Goal: Task Accomplishment & Management: Manage account settings

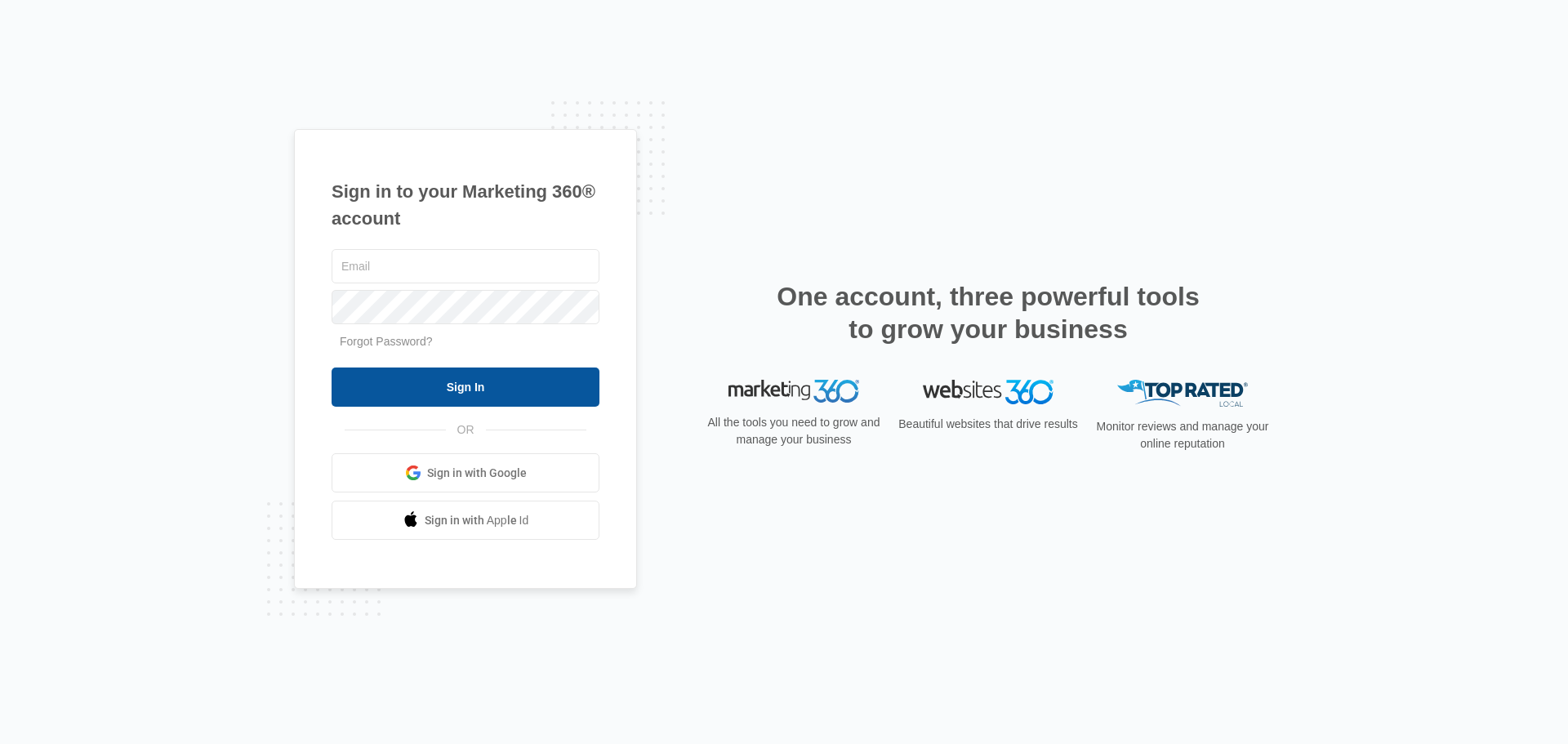
type input "[PERSON_NAME][EMAIL_ADDRESS][DOMAIN_NAME]"
click at [402, 386] on input "Sign In" at bounding box center [465, 387] width 268 height 39
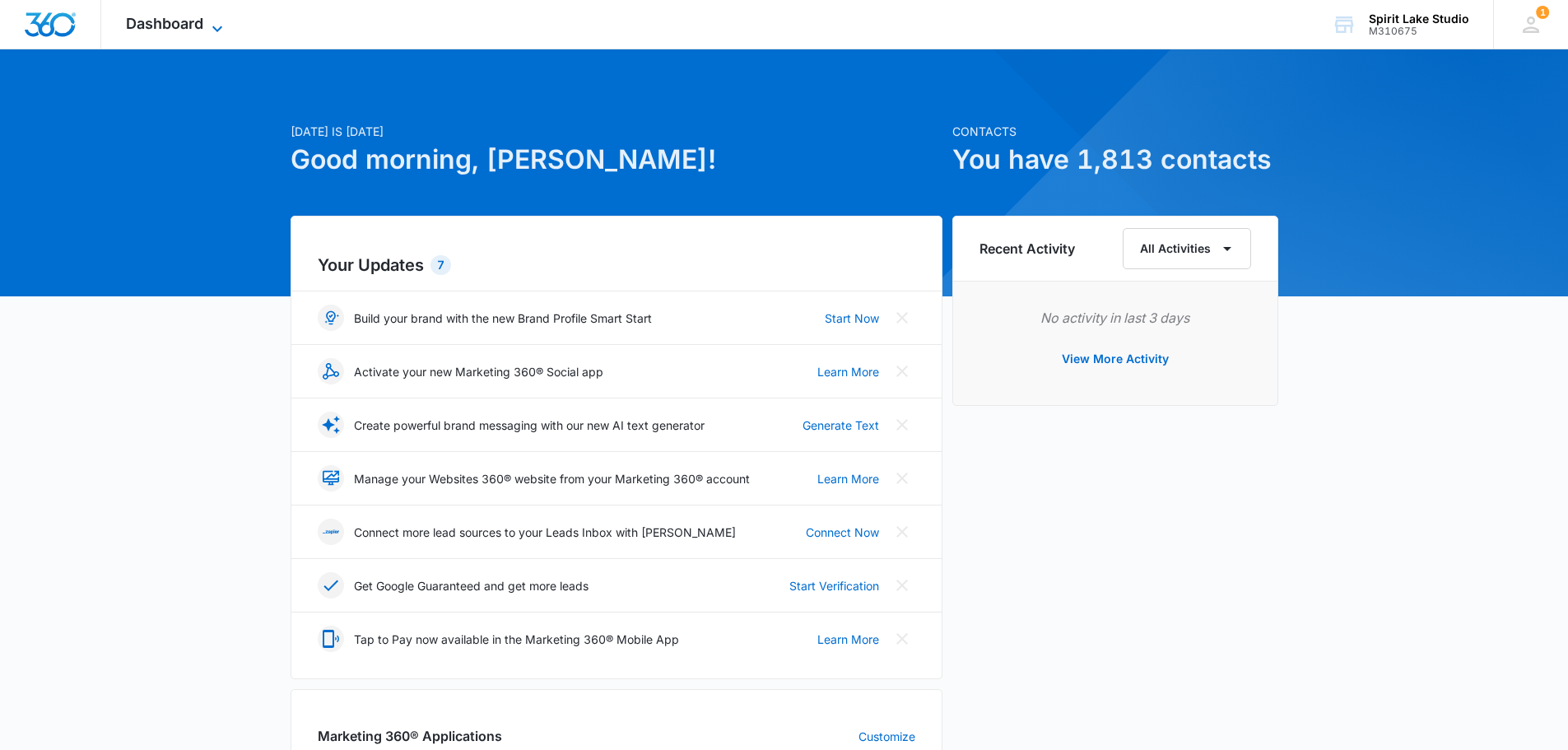
click at [209, 17] on div "Dashboard Apps Reputation Websites Forms CRM Email Social Payments POS Content …" at bounding box center [177, 24] width 151 height 49
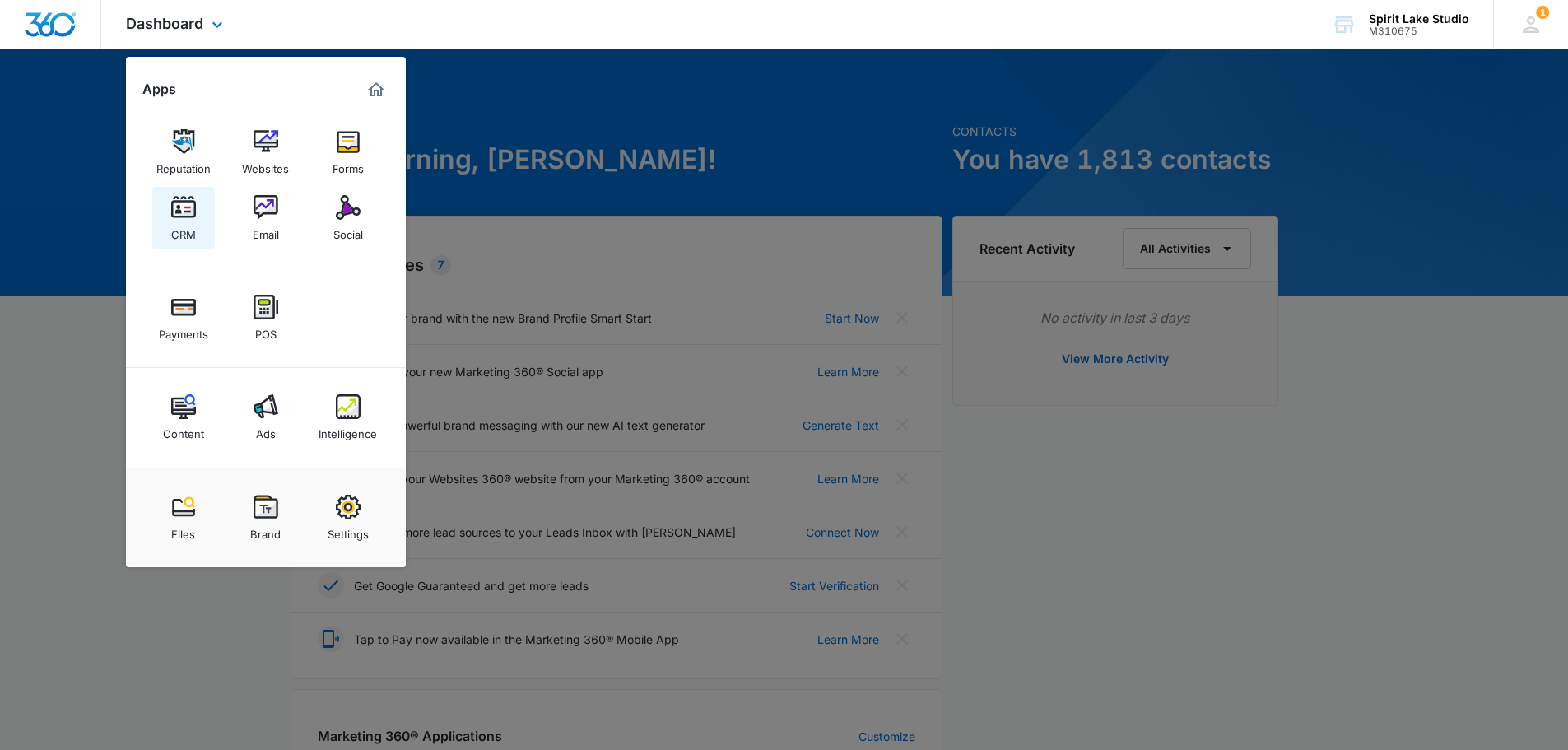
click at [183, 204] on img at bounding box center [183, 207] width 25 height 25
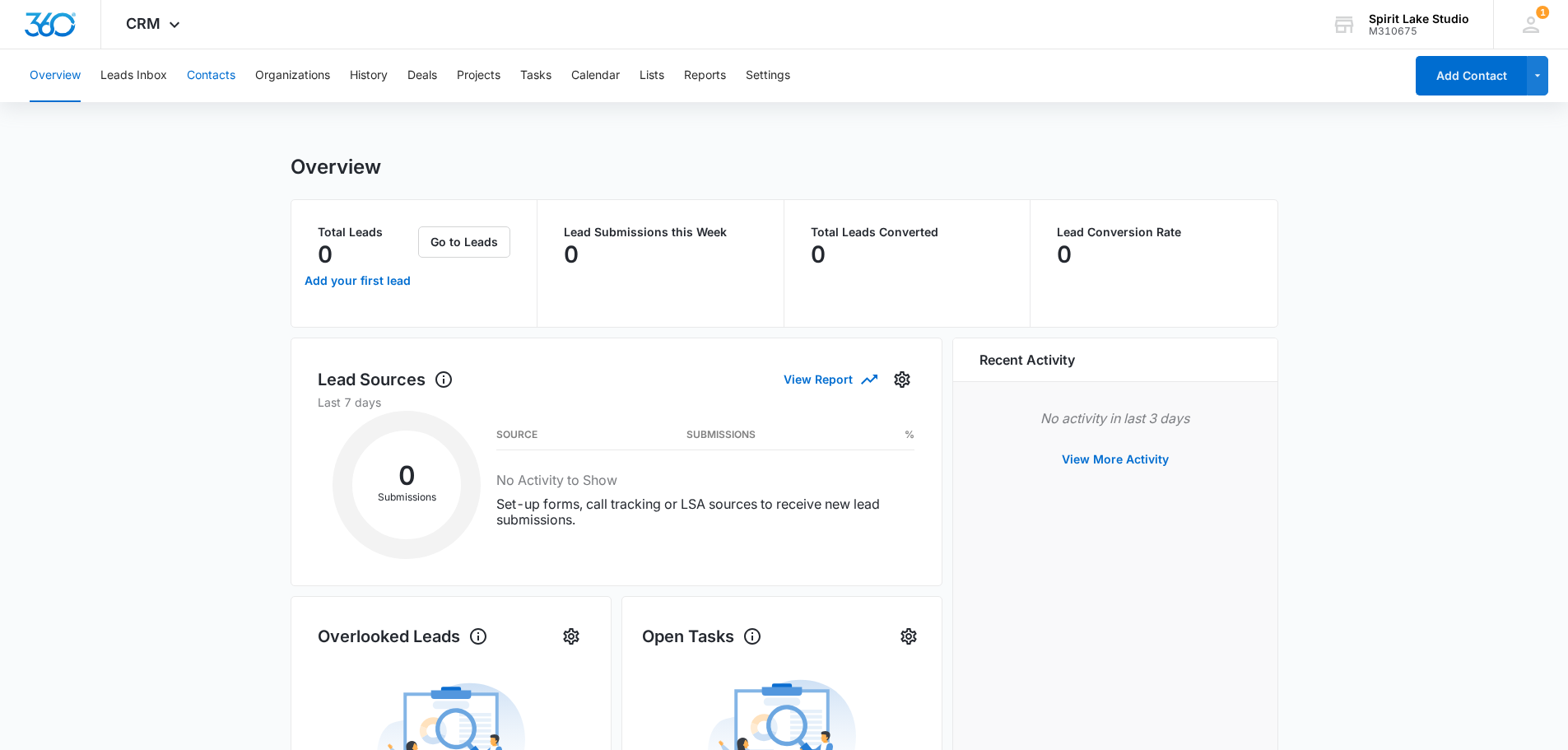
click at [217, 77] on button "Contacts" at bounding box center [211, 75] width 49 height 53
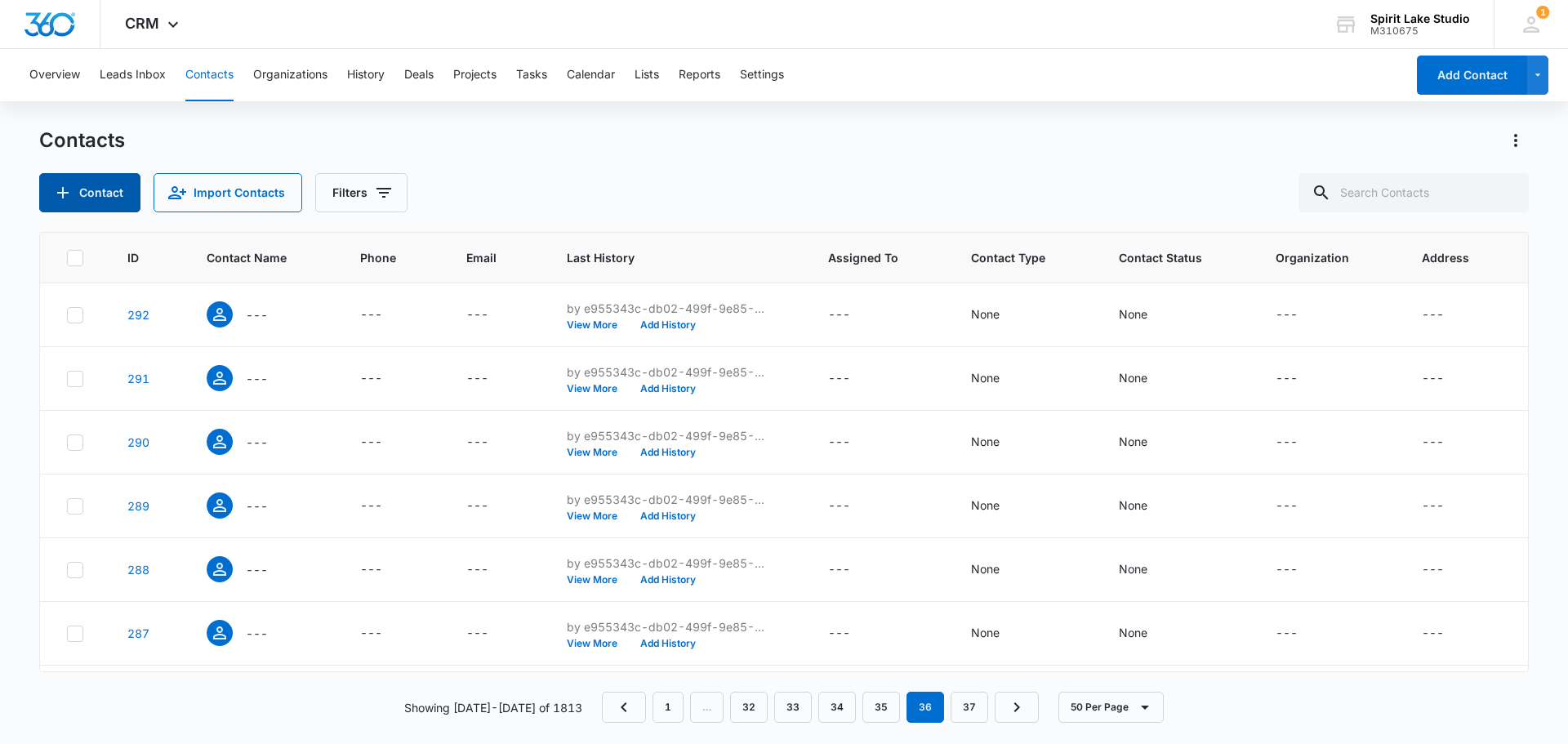
click at [107, 195] on button "Contact" at bounding box center [89, 192] width 101 height 39
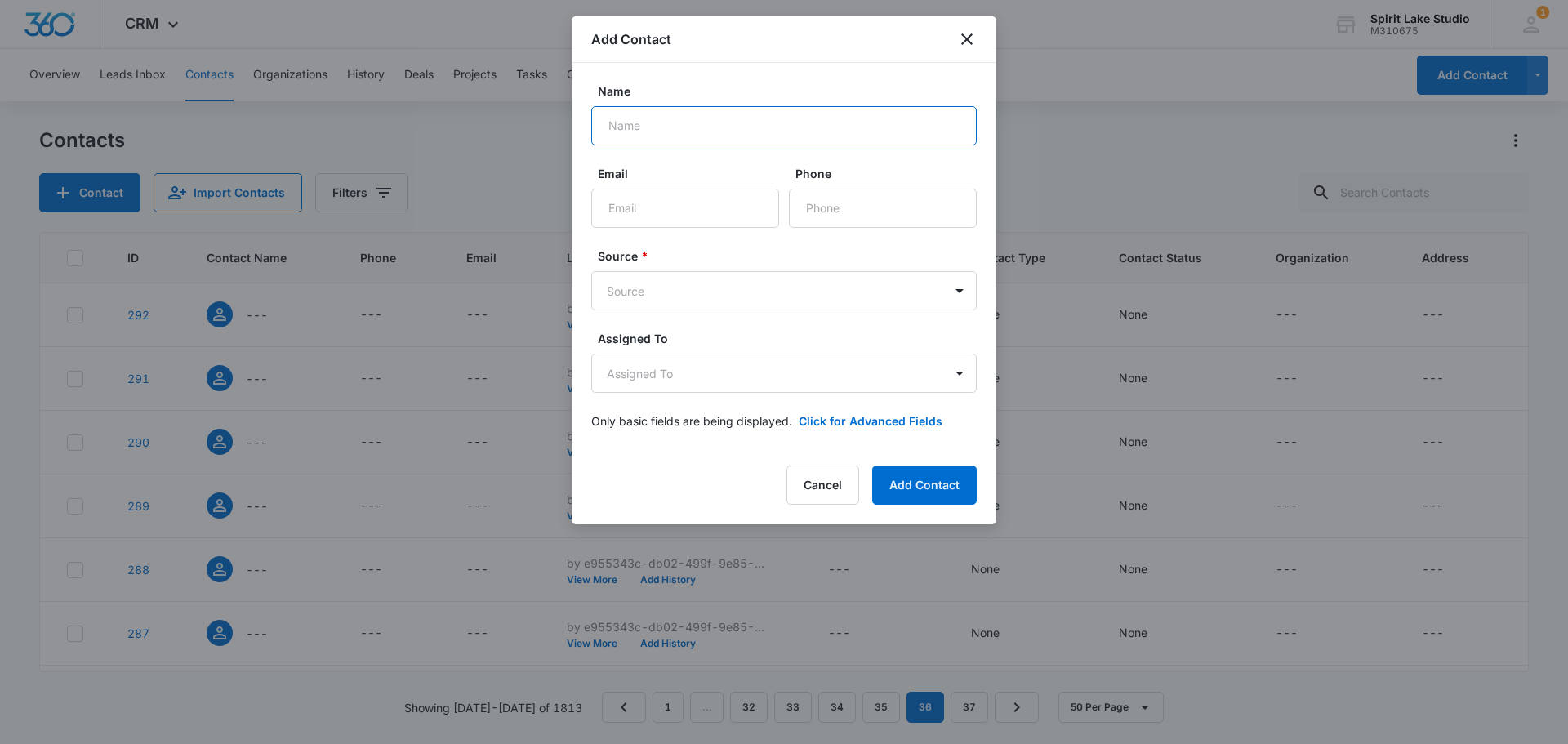
click at [713, 127] on input "Name" at bounding box center [784, 125] width 386 height 39
type input "Marie Turano"
click at [676, 212] on input "Email" at bounding box center [685, 208] width 188 height 39
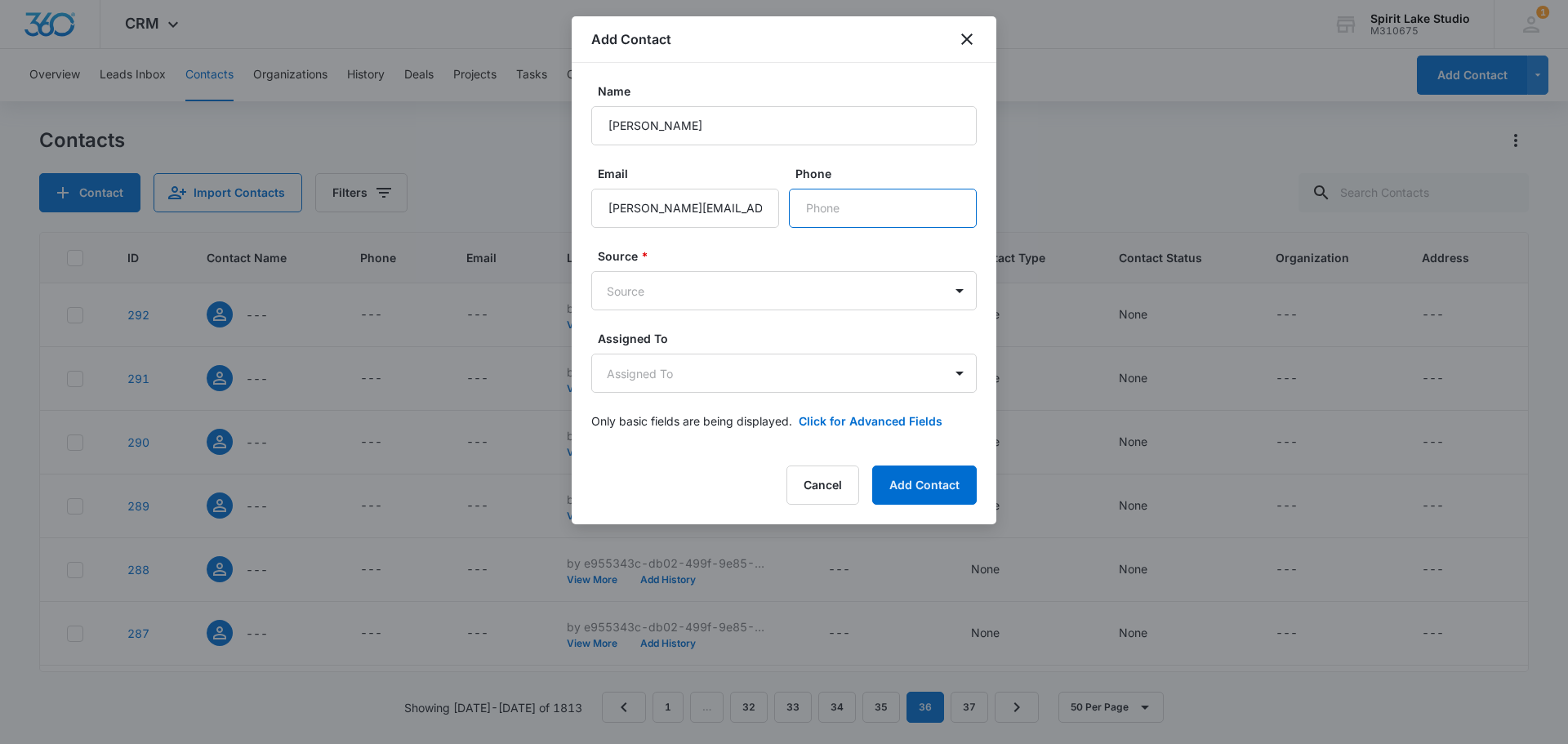
click at [849, 203] on input "Phone" at bounding box center [883, 208] width 188 height 39
click at [773, 297] on body "CRM Apps Reputation Websites Forms CRM Email Social Payments POS Content Ads In…" at bounding box center [784, 372] width 1568 height 744
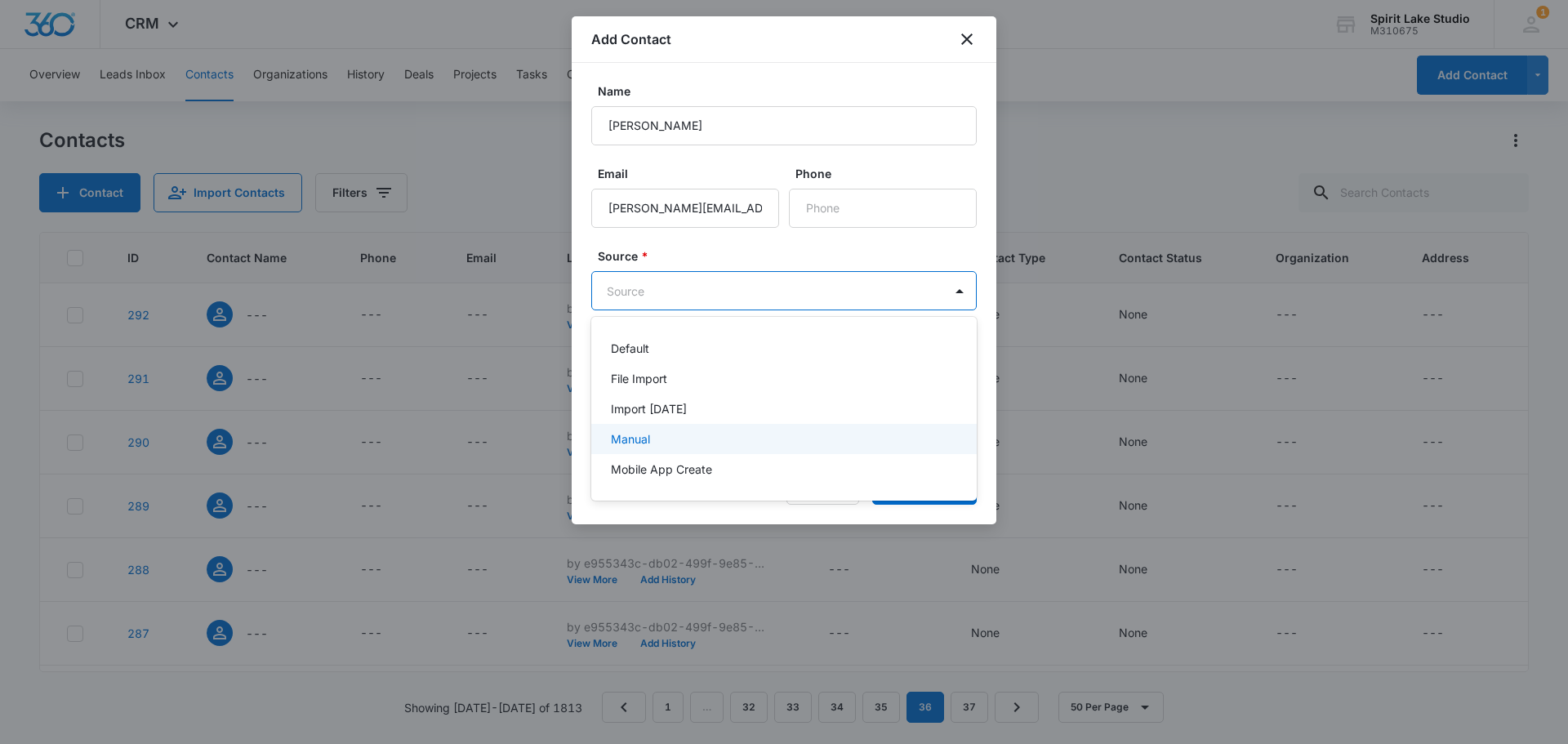
click at [690, 434] on div "Manual" at bounding box center [782, 439] width 343 height 17
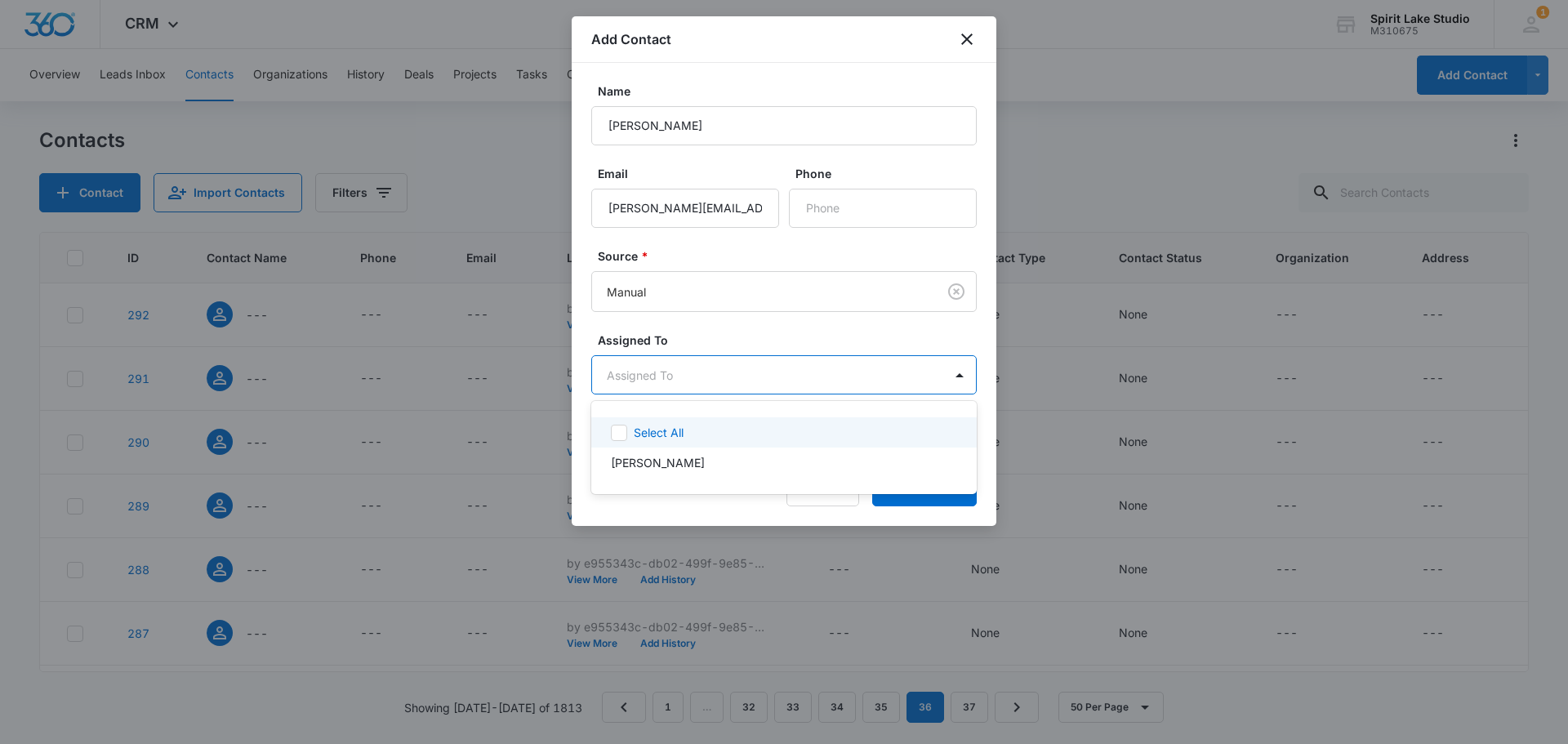
click at [746, 370] on body "CRM Apps Reputation Websites Forms CRM Email Social Payments POS Content Ads In…" at bounding box center [784, 372] width 1568 height 744
click at [693, 457] on p "Edward Shannon" at bounding box center [657, 463] width 94 height 17
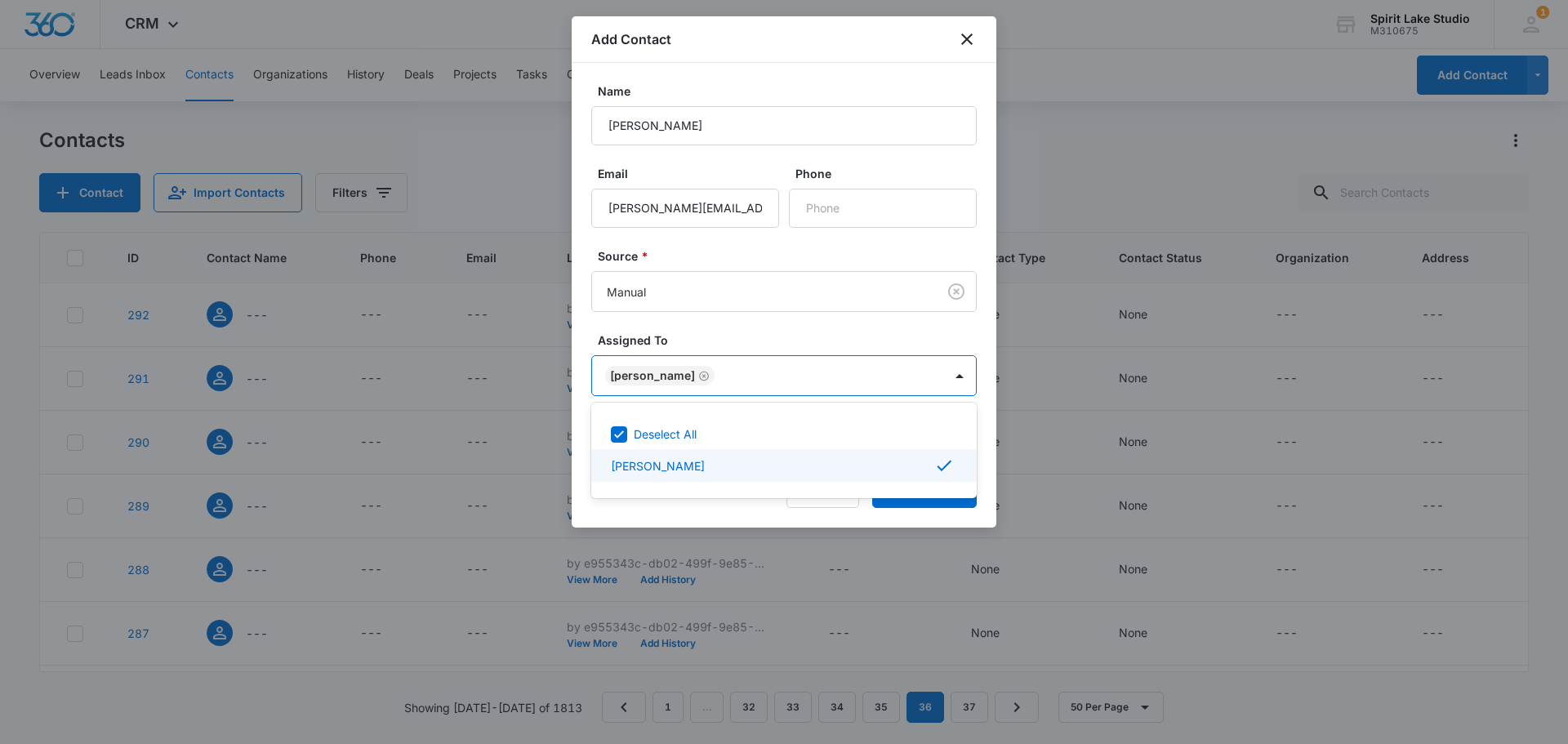
click at [931, 463] on div "Edward Shannon" at bounding box center [782, 465] width 343 height 20
click at [738, 464] on div "Edward Shannon" at bounding box center [782, 463] width 343 height 17
click at [934, 466] on div "Edward Shannon" at bounding box center [782, 465] width 343 height 20
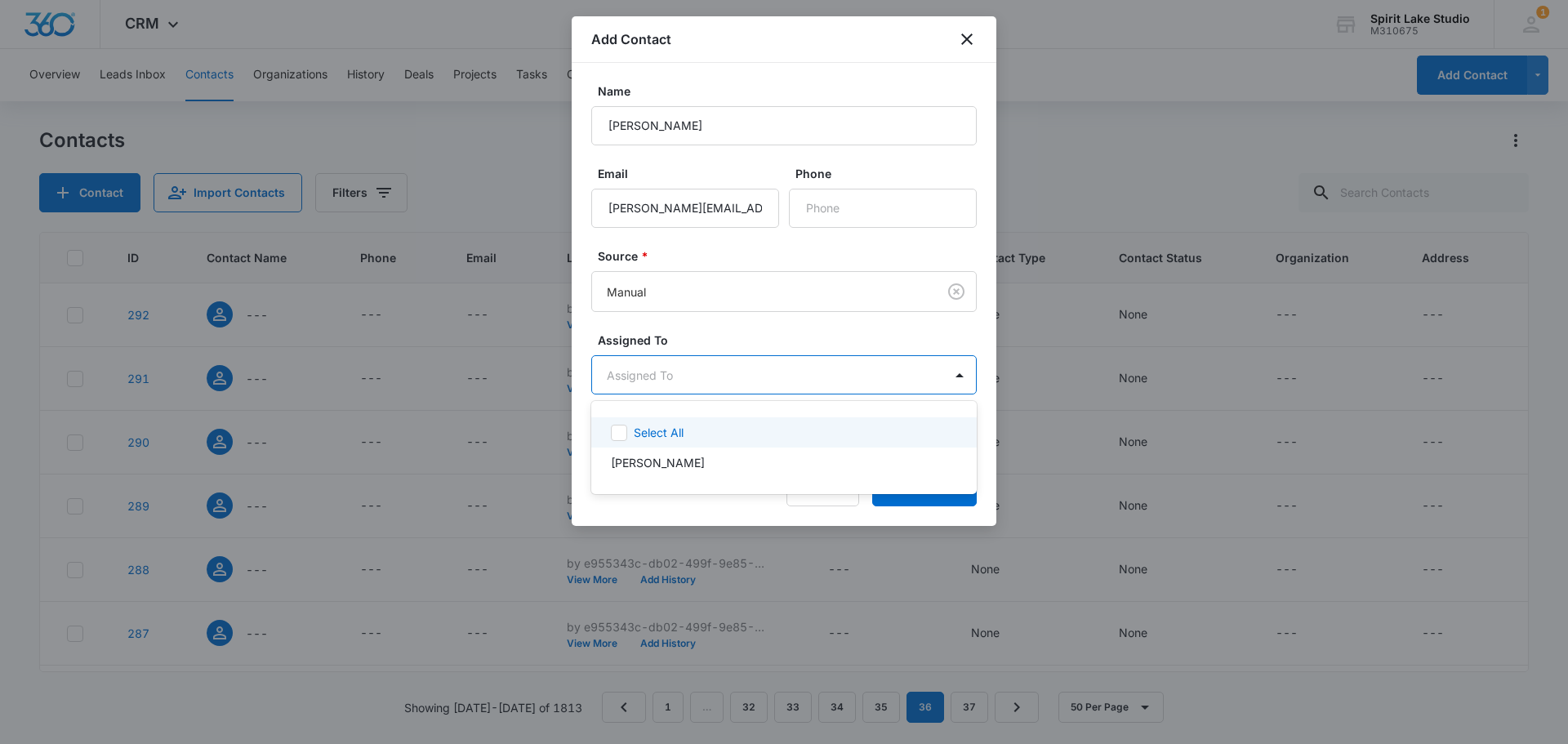
click at [821, 417] on div "Select All" at bounding box center [784, 432] width 386 height 30
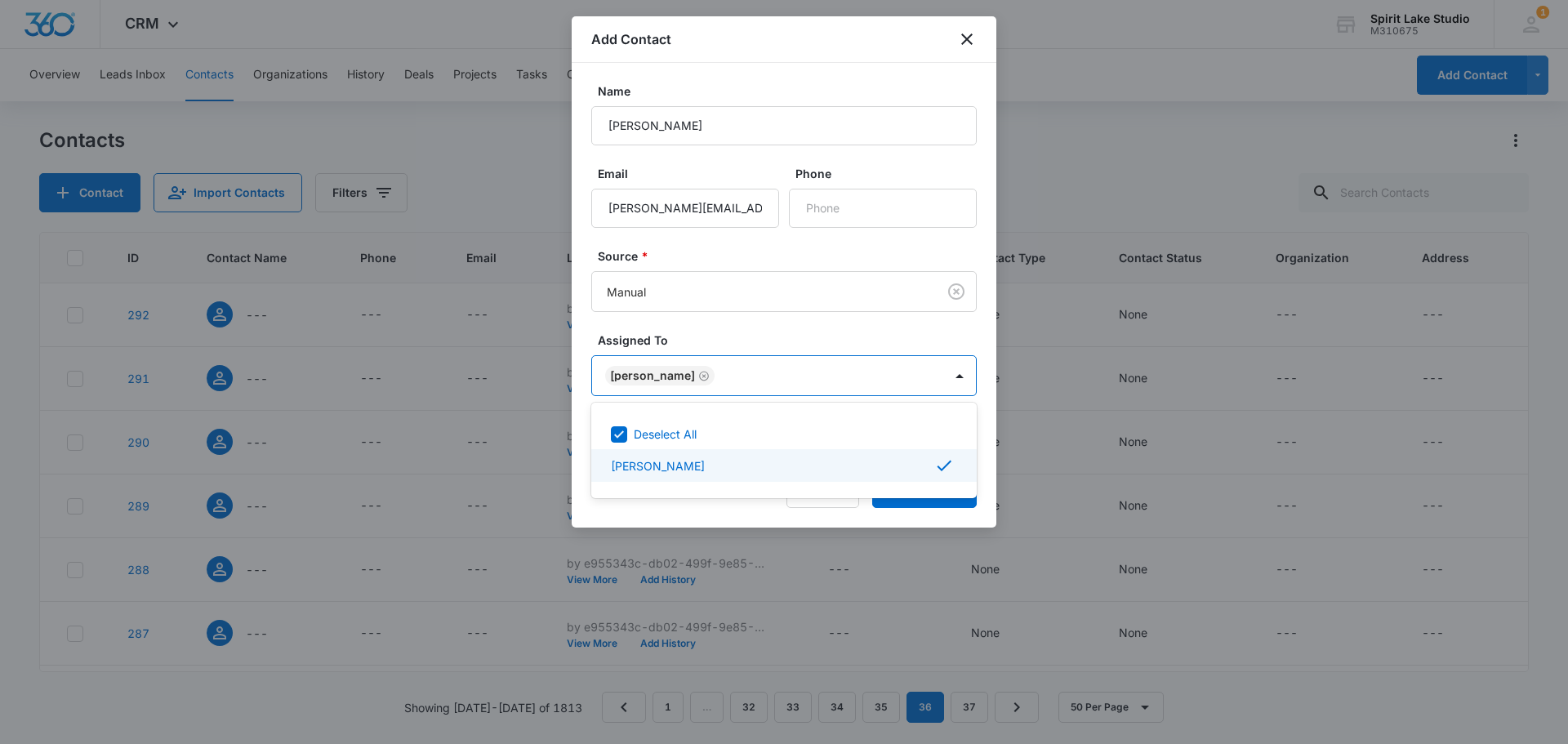
click at [903, 506] on div at bounding box center [784, 372] width 1568 height 744
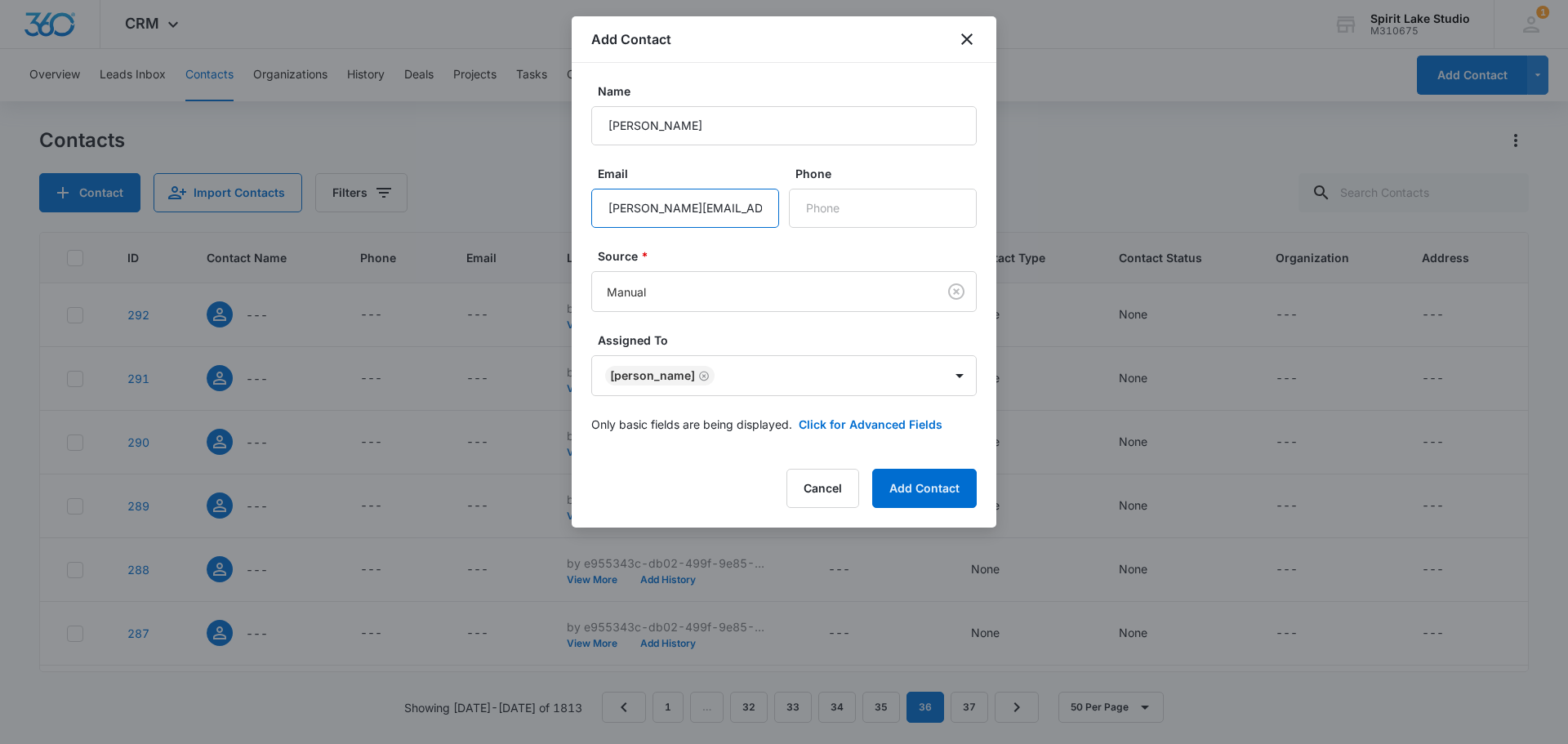
click at [736, 214] on input "marie@hollandhousedeign.com" at bounding box center [685, 208] width 188 height 39
type input "marie@hollandhousedesign.com"
click at [904, 483] on button "Add Contact" at bounding box center [924, 487] width 104 height 39
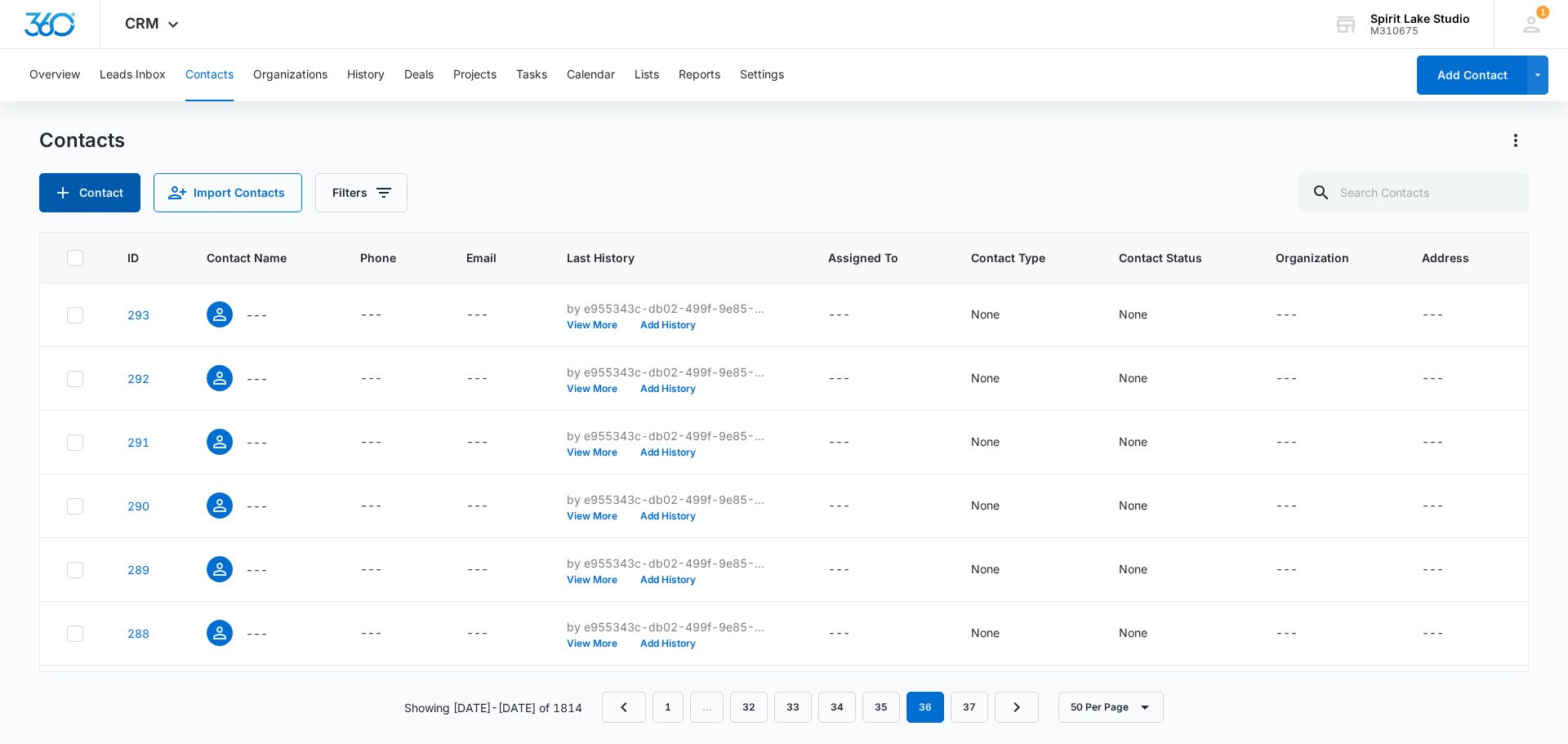
click at [108, 194] on button "Contact" at bounding box center [89, 192] width 101 height 39
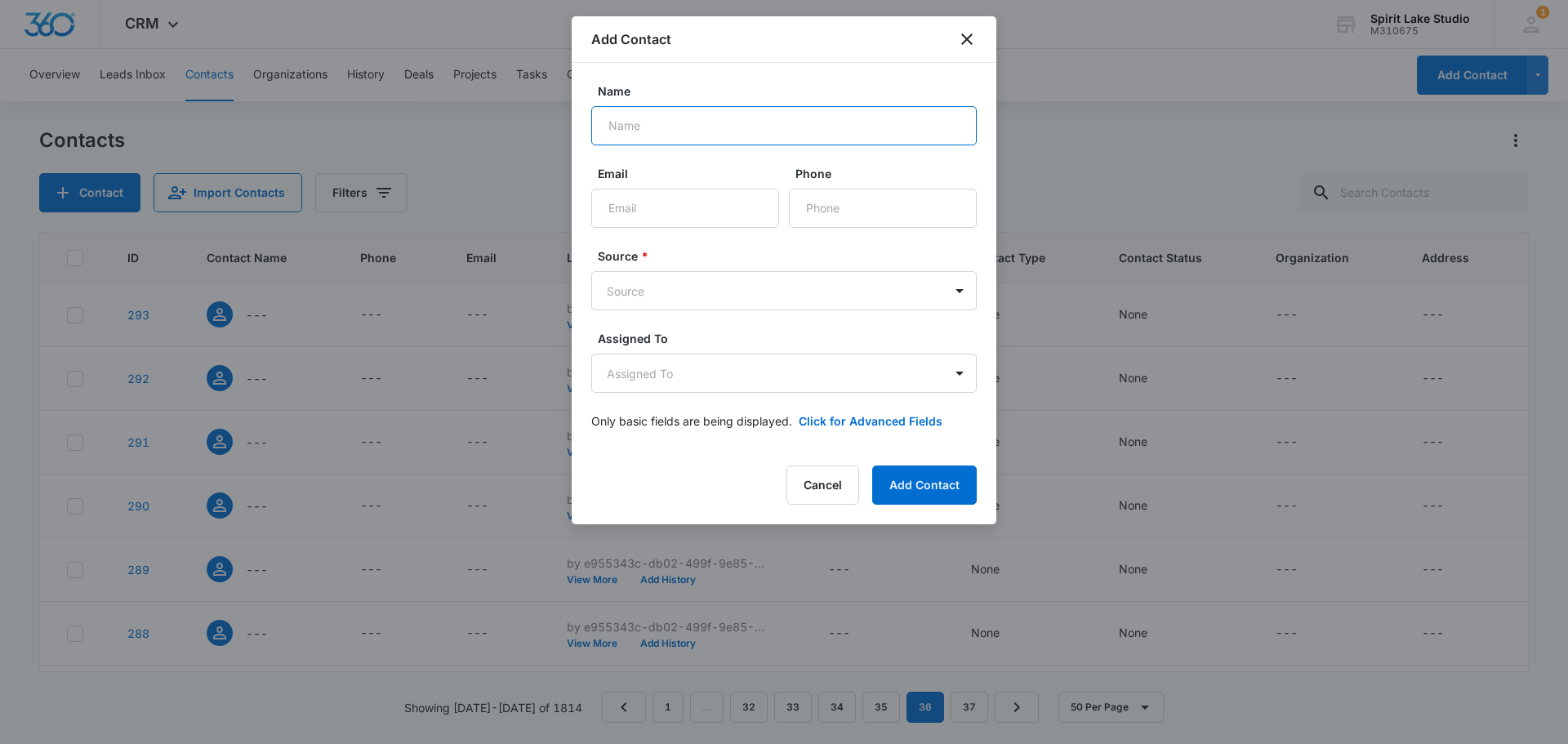
click at [655, 128] on input "Name" at bounding box center [784, 125] width 386 height 39
type input "Janie Eick"
click at [672, 216] on input "Email" at bounding box center [685, 208] width 188 height 39
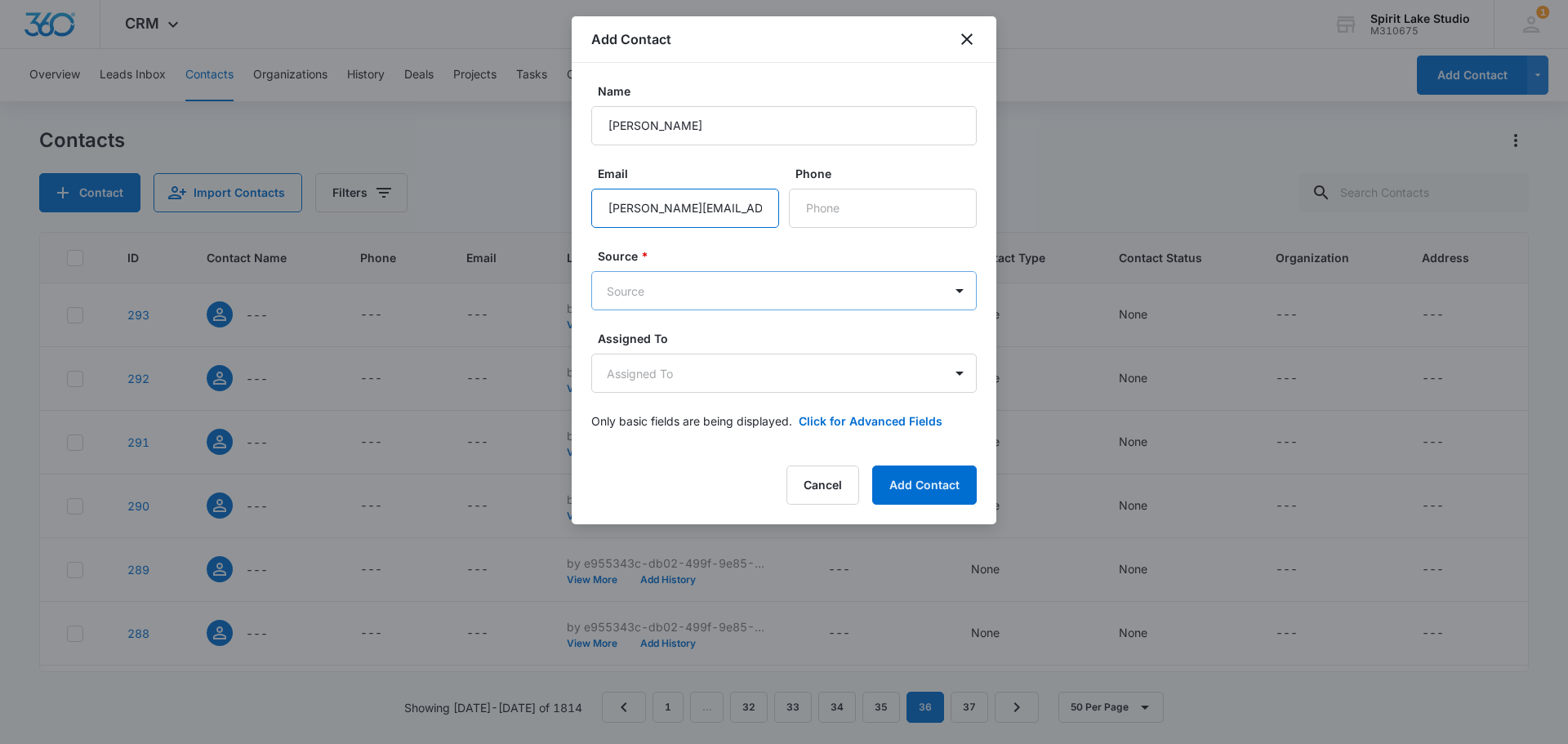
type input "janie@sellboji.com"
click at [720, 281] on body "CRM Apps Reputation Websites Forms CRM Email Social Payments POS Content Ads In…" at bounding box center [784, 372] width 1568 height 744
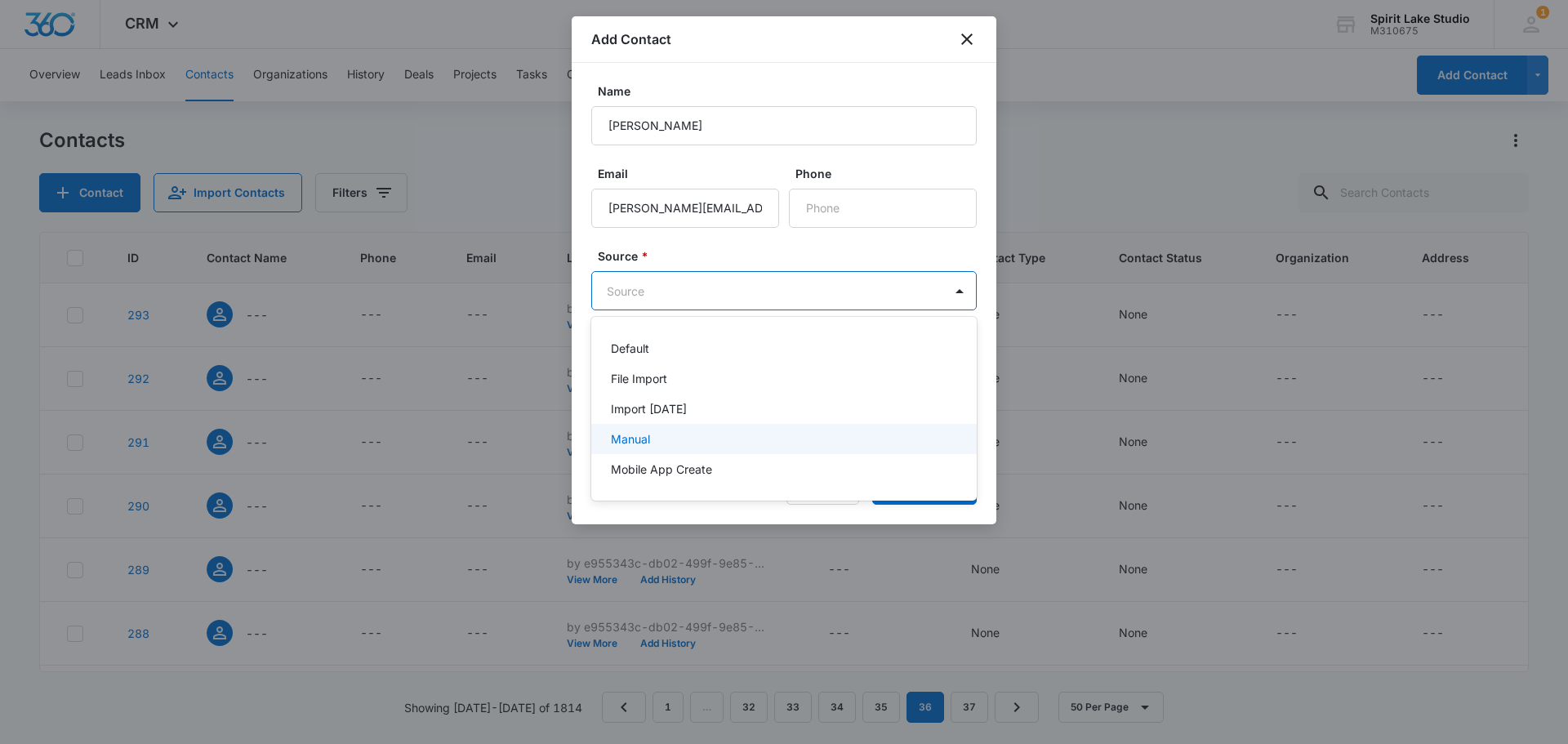
click at [672, 438] on div "Manual" at bounding box center [782, 439] width 343 height 17
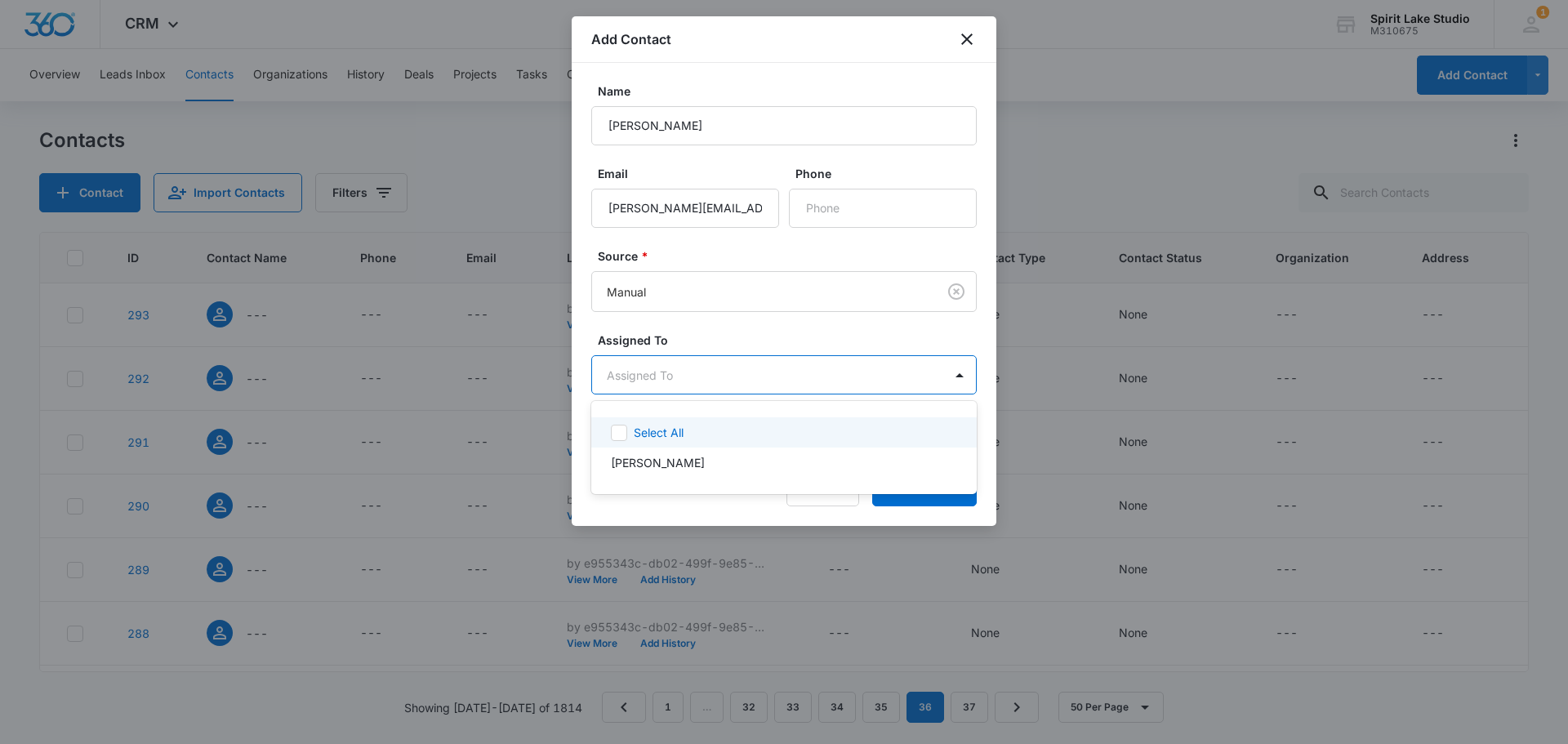
click at [723, 380] on body "CRM Apps Reputation Websites Forms CRM Email Social Payments POS Content Ads In…" at bounding box center [784, 372] width 1568 height 744
click at [666, 463] on p "Edward Shannon" at bounding box center [657, 463] width 94 height 17
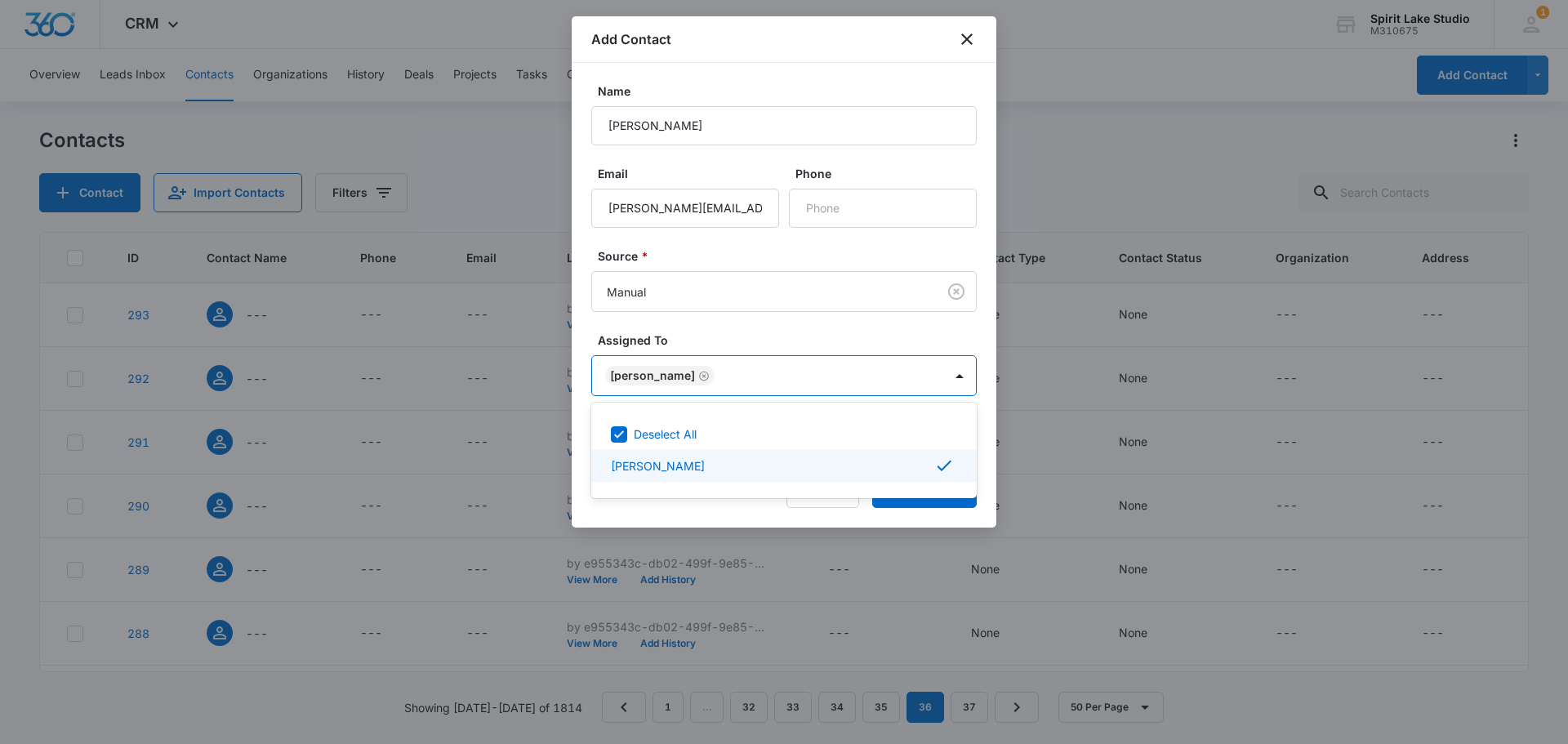
click at [938, 460] on icon at bounding box center [943, 465] width 20 height 20
click at [696, 458] on p "Edward Shannon" at bounding box center [657, 463] width 94 height 17
click at [886, 499] on div at bounding box center [784, 372] width 1568 height 744
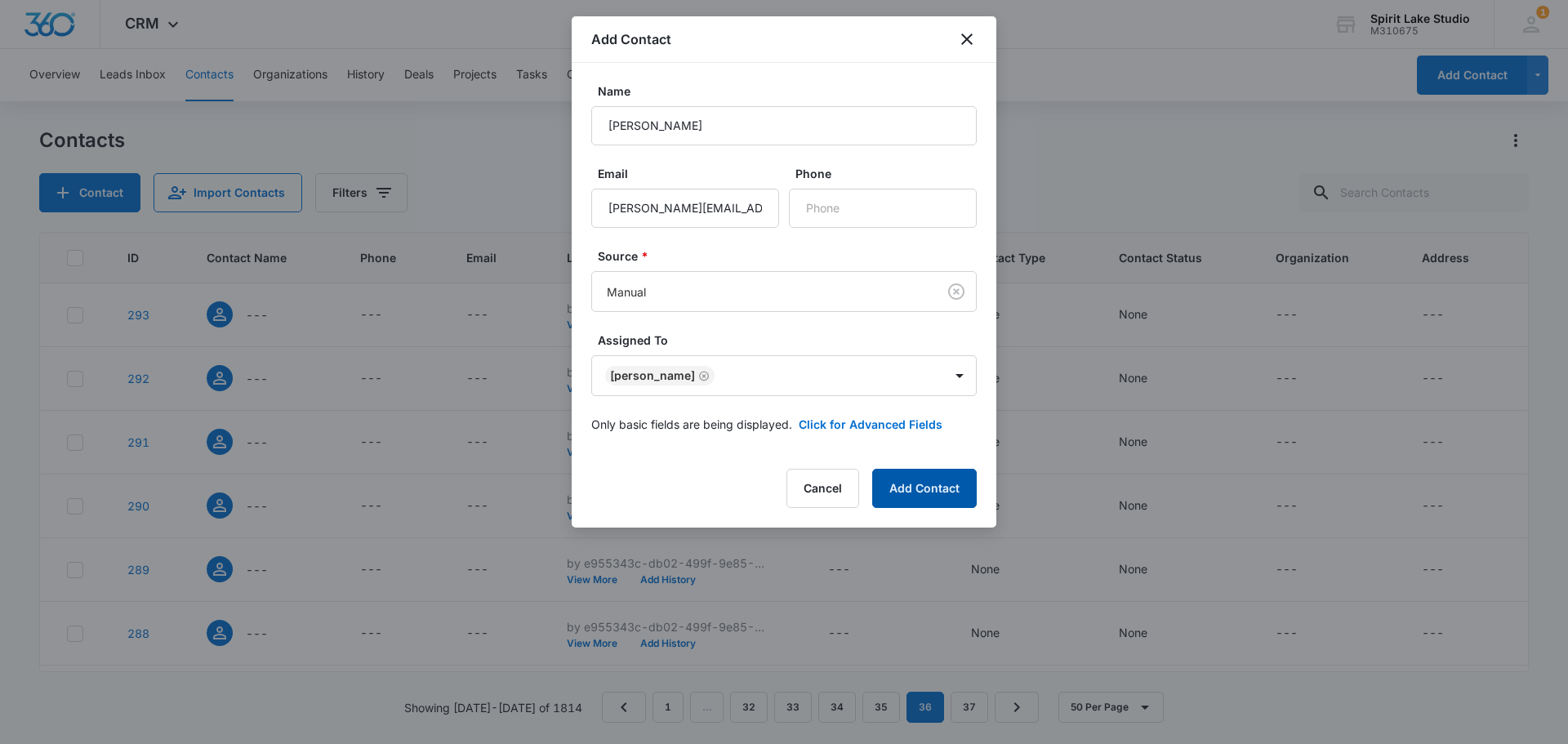
click at [899, 492] on button "Add Contact" at bounding box center [924, 487] width 104 height 39
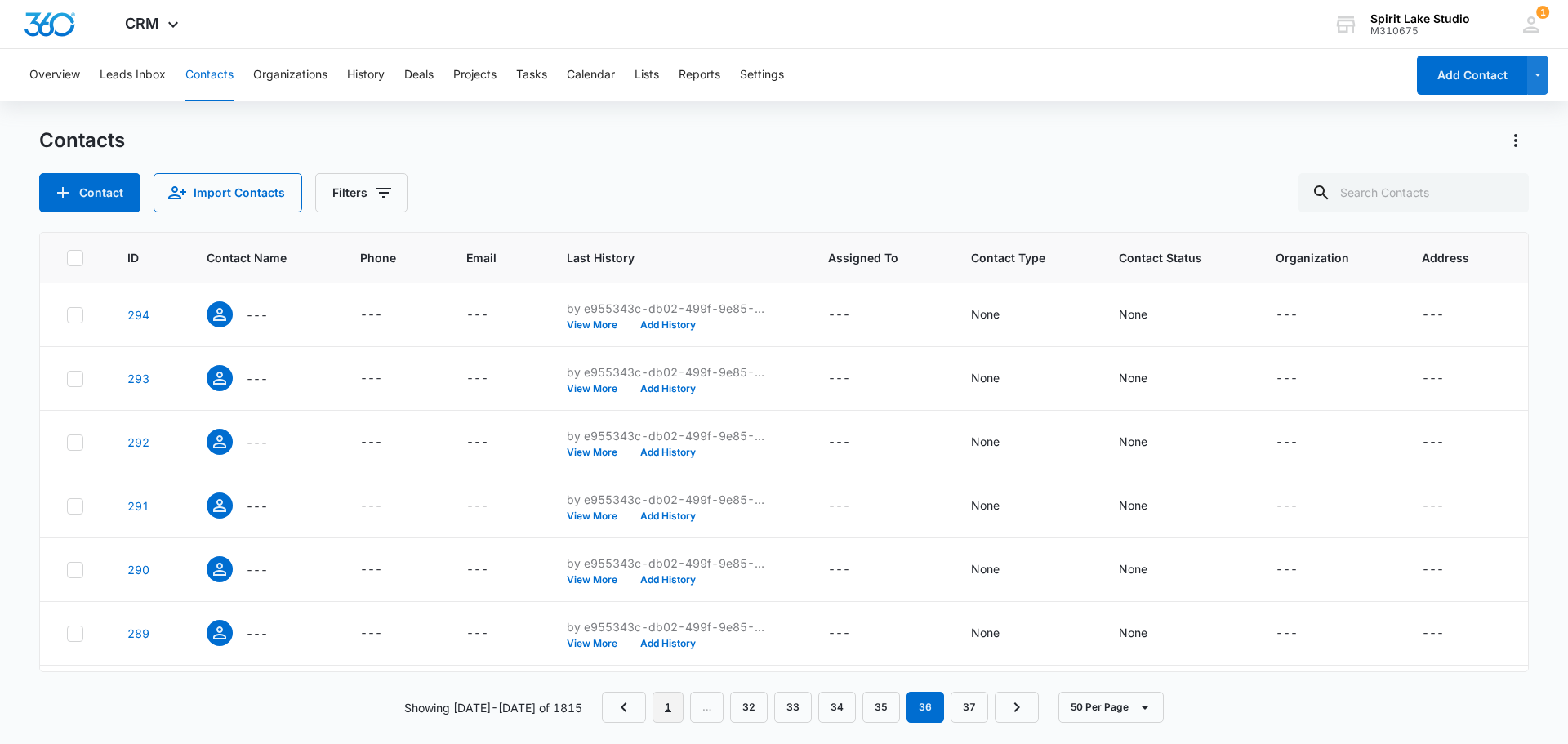
click at [654, 703] on link "1" at bounding box center [667, 707] width 31 height 31
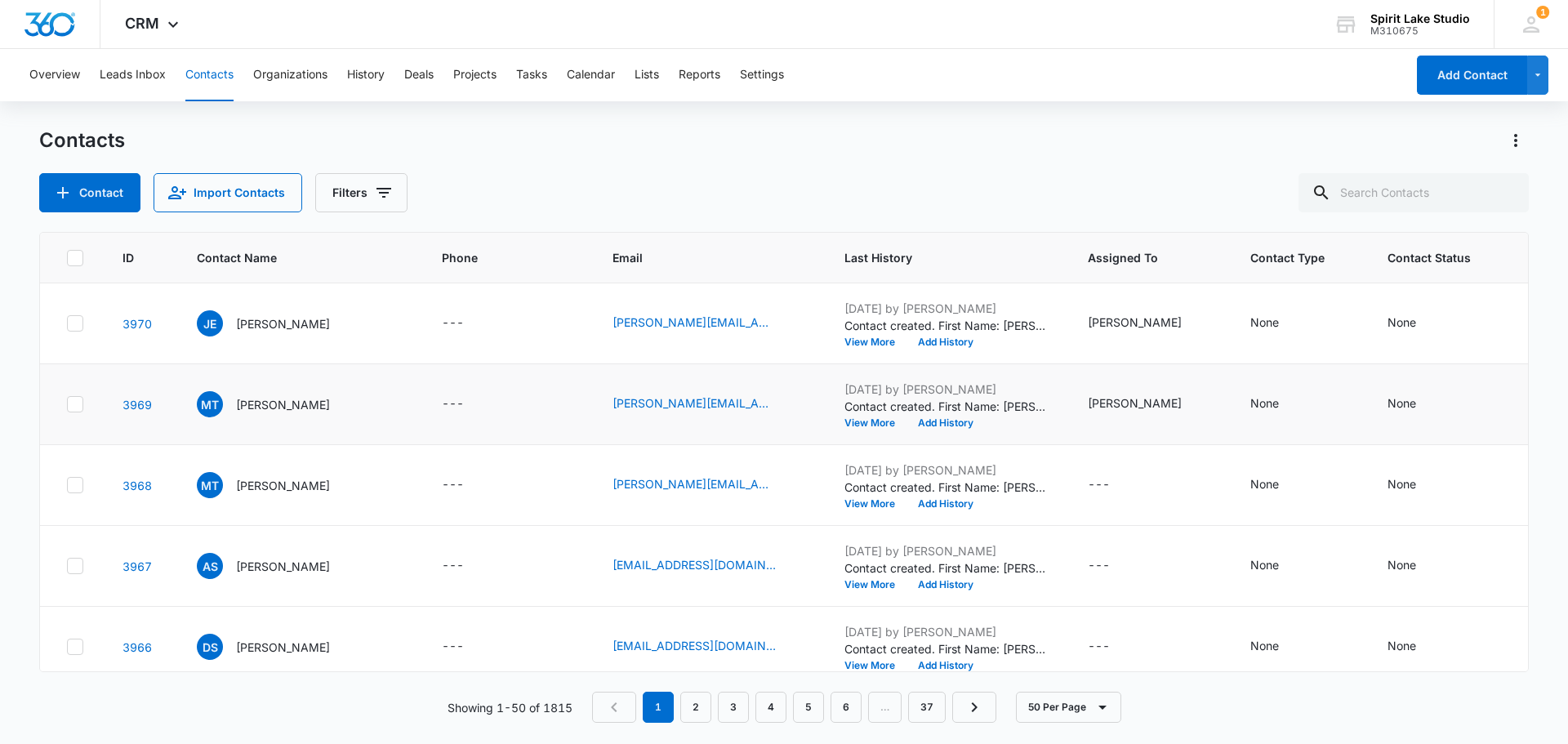
click at [67, 408] on div at bounding box center [75, 404] width 16 height 16
click at [67, 405] on input "checkbox" at bounding box center [66, 404] width 1 height 1
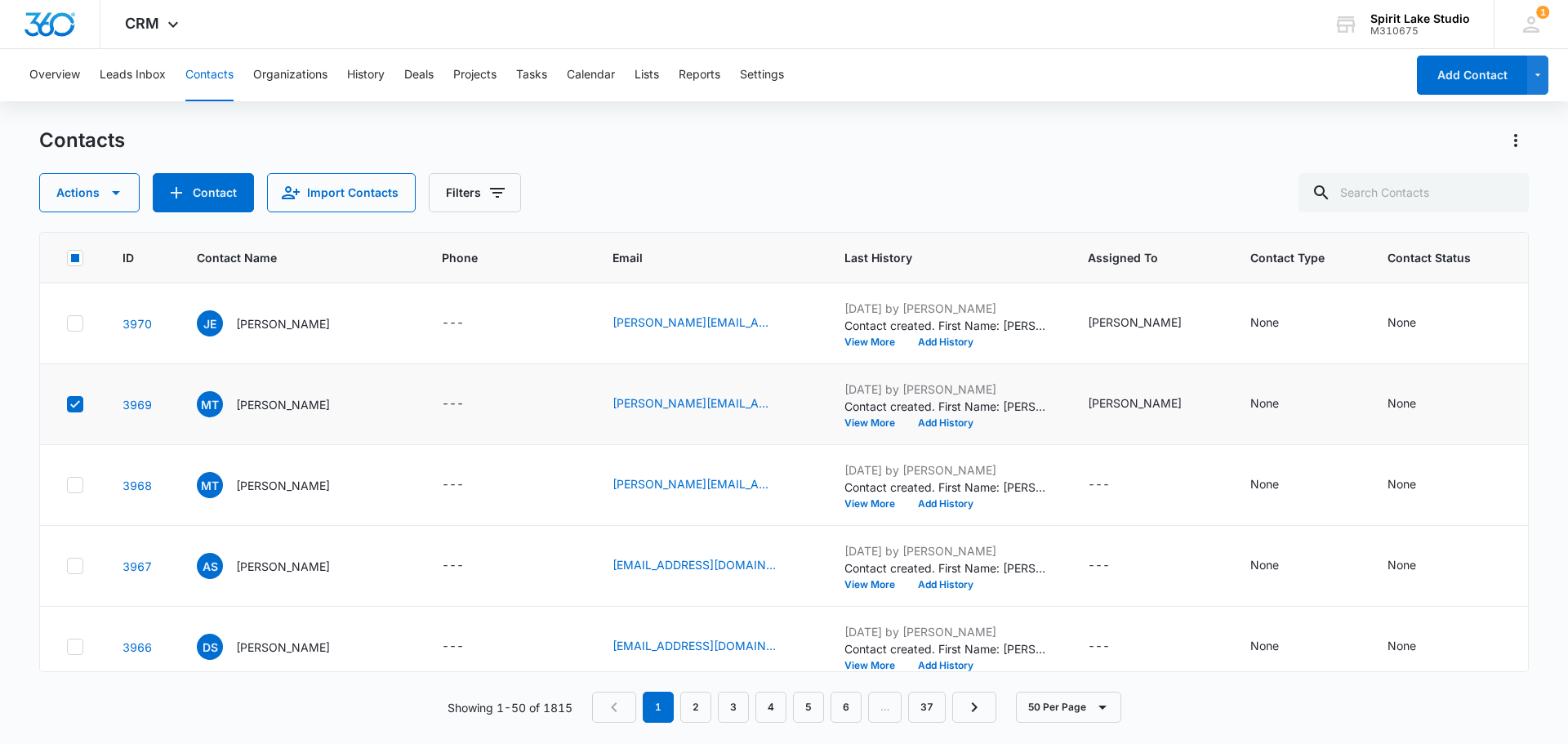
click at [71, 407] on icon at bounding box center [75, 405] width 15 height 15
click at [67, 405] on input "checkbox" at bounding box center [66, 404] width 1 height 1
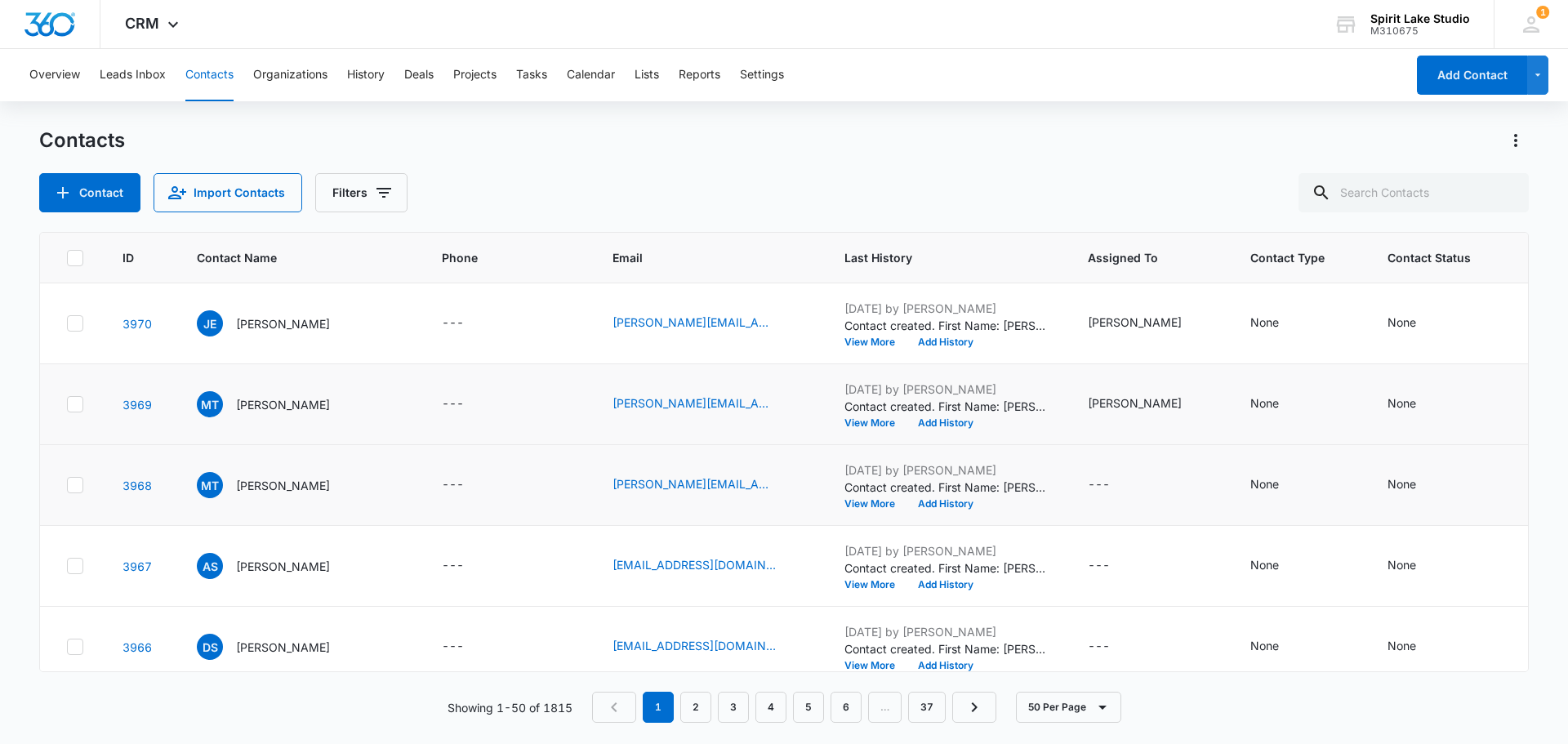
click at [75, 485] on icon at bounding box center [75, 484] width 9 height 8
click at [67, 485] on input "checkbox" at bounding box center [66, 485] width 1 height 1
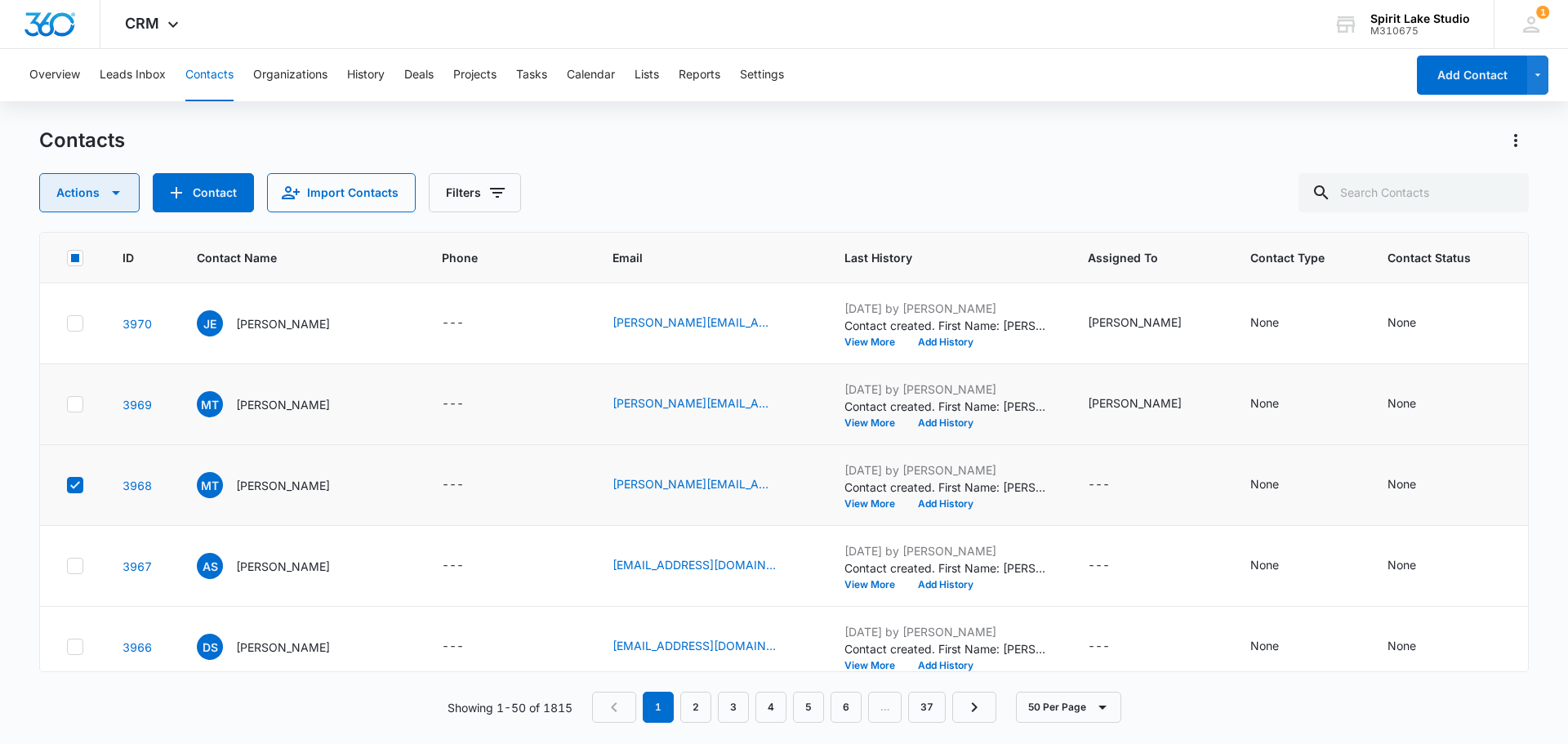
click at [119, 196] on icon "button" at bounding box center [116, 192] width 20 height 20
click at [74, 343] on div "Delete" at bounding box center [97, 343] width 74 height 11
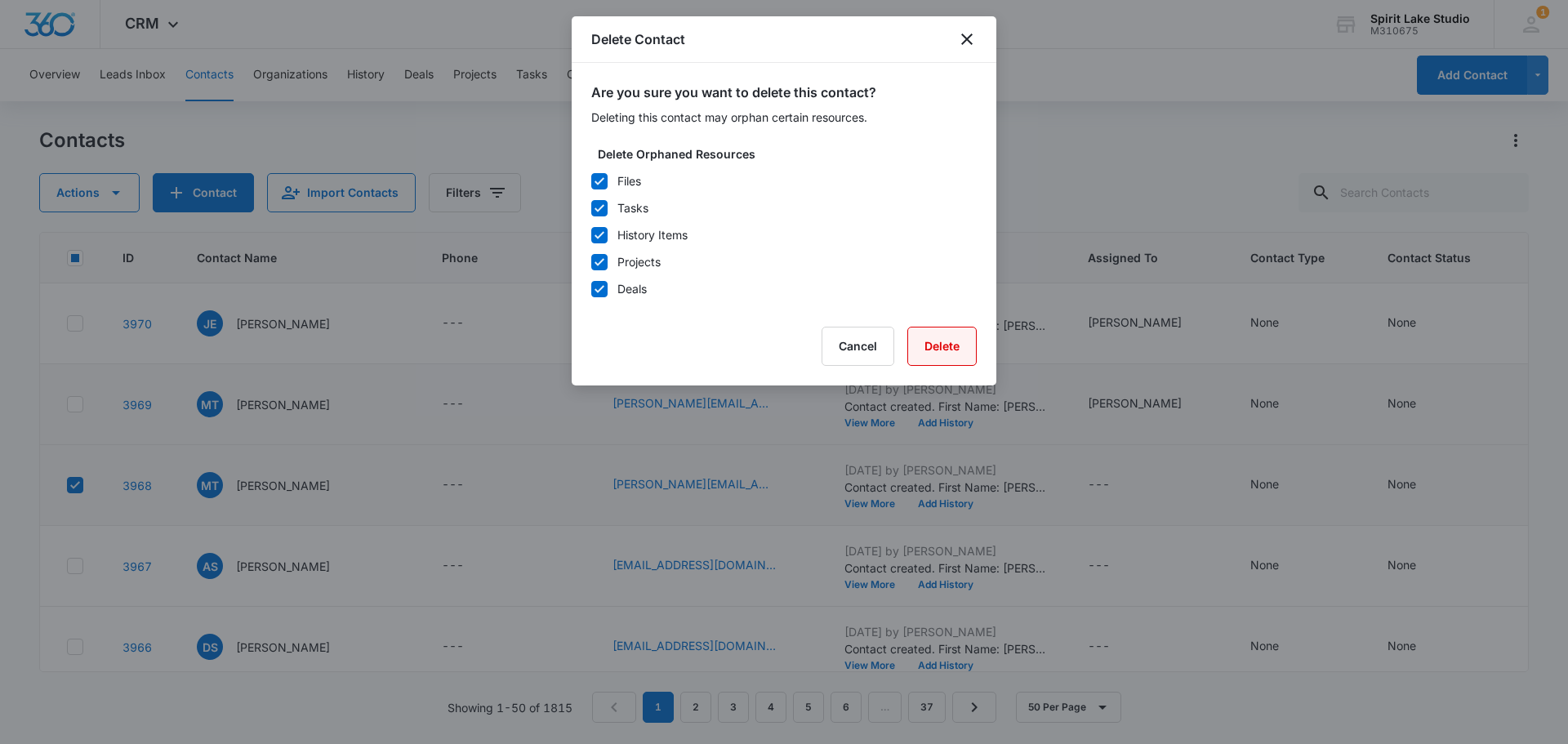
click at [937, 349] on button "Delete" at bounding box center [941, 346] width 69 height 39
